Goal: Find specific page/section: Find specific page/section

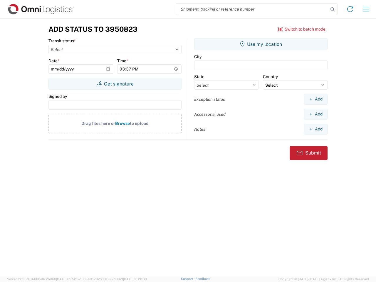
click at [253, 9] on input "search" at bounding box center [252, 9] width 152 height 11
click at [333, 9] on icon at bounding box center [333, 9] width 8 height 8
click at [350, 9] on icon at bounding box center [350, 8] width 9 height 9
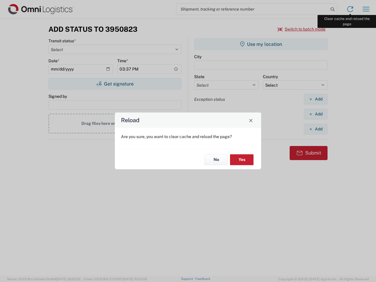
click at [366, 9] on div "Reload Are you sure, you want to clear cache and reload the page? No Yes" at bounding box center [188, 141] width 376 height 282
click at [302, 29] on div "Reload Are you sure, you want to clear cache and reload the page? No Yes" at bounding box center [188, 141] width 376 height 282
click at [115, 84] on div "Reload Are you sure, you want to clear cache and reload the page? No Yes" at bounding box center [188, 141] width 376 height 282
click at [261, 44] on div "Reload Are you sure, you want to clear cache and reload the page? No Yes" at bounding box center [188, 141] width 376 height 282
click at [316, 99] on div "Reload Are you sure, you want to clear cache and reload the page? No Yes" at bounding box center [188, 141] width 376 height 282
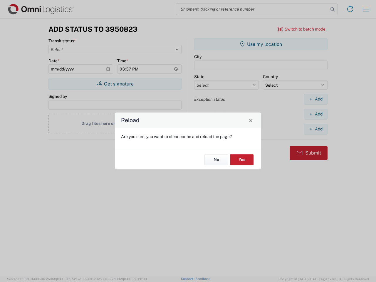
click at [316, 114] on div "Reload Are you sure, you want to clear cache and reload the page? No Yes" at bounding box center [188, 141] width 376 height 282
click at [316, 129] on div "Reload Are you sure, you want to clear cache and reload the page? No Yes" at bounding box center [188, 141] width 376 height 282
